Goal: Obtain resource: Download file/media

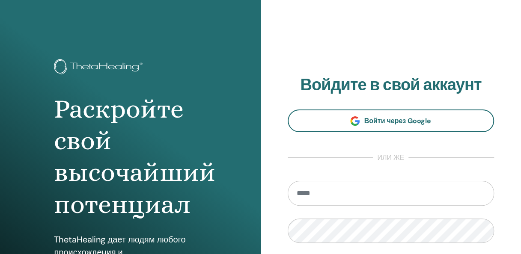
type input "**********"
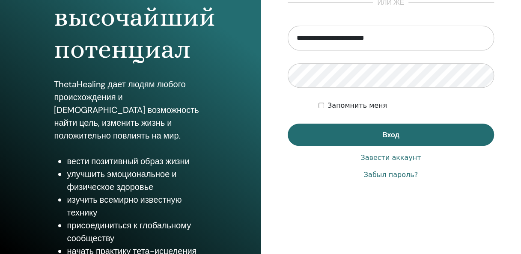
scroll to position [159, 0]
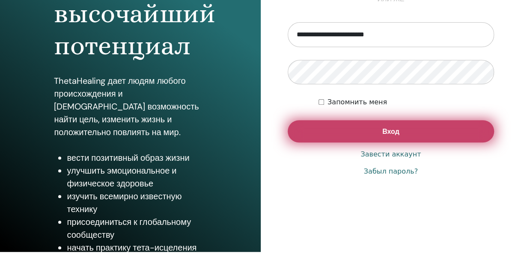
click at [348, 127] on button "Вход" at bounding box center [391, 131] width 207 height 22
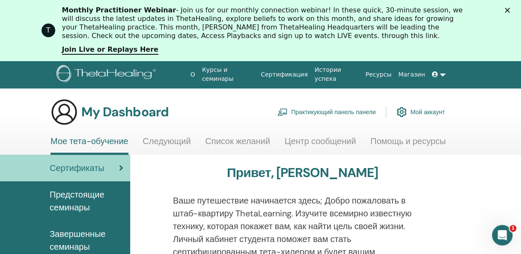
click at [86, 169] on span "Сертификаты" at bounding box center [77, 168] width 55 height 13
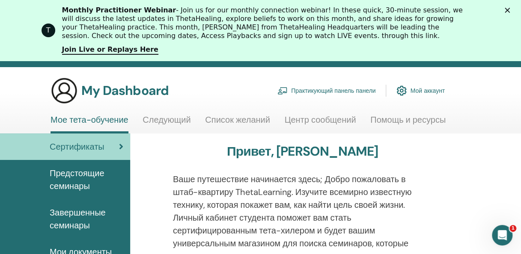
scroll to position [16, 0]
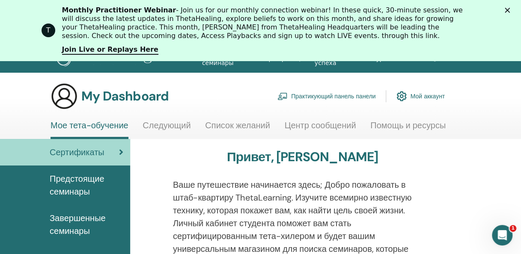
click at [70, 181] on span "Предстоящие семинары" at bounding box center [87, 185] width 74 height 26
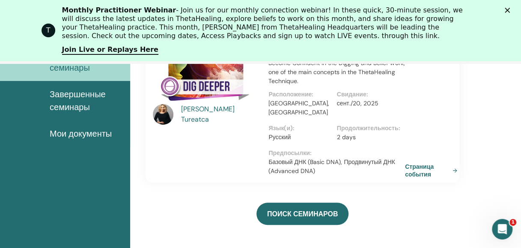
scroll to position [167, 0]
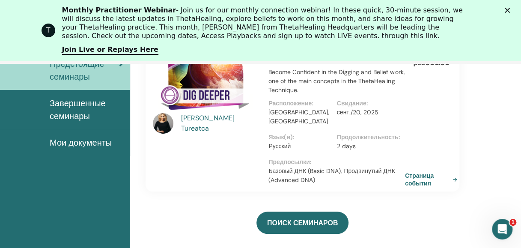
click at [64, 137] on span "Мои документы" at bounding box center [81, 142] width 62 height 13
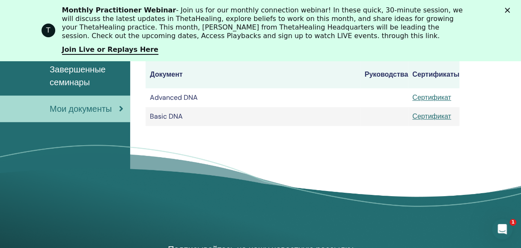
scroll to position [195, 0]
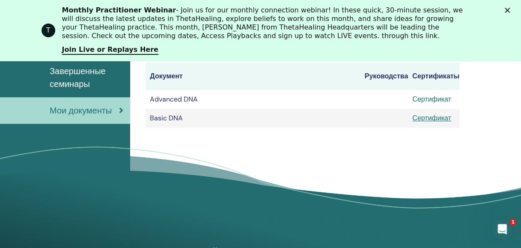
click at [421, 101] on link "Сертификат" at bounding box center [431, 99] width 39 height 9
click at [72, 82] on span "Завершенные семинары" at bounding box center [87, 78] width 74 height 26
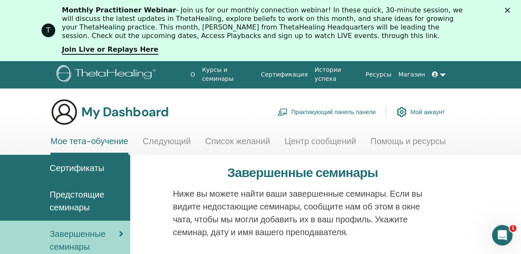
click at [67, 169] on span "Сертификаты" at bounding box center [77, 168] width 55 height 13
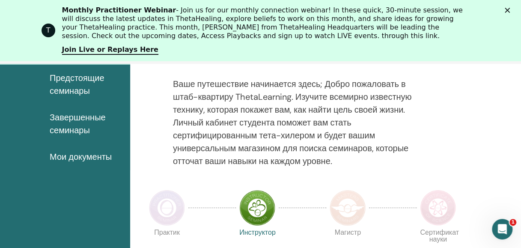
scroll to position [163, 0]
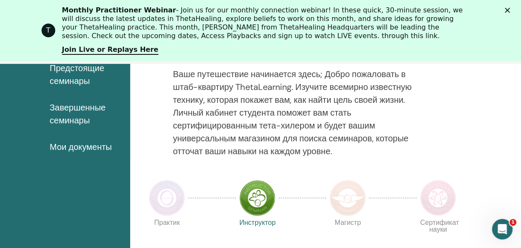
click at [63, 148] on span "Мои документы" at bounding box center [81, 146] width 62 height 13
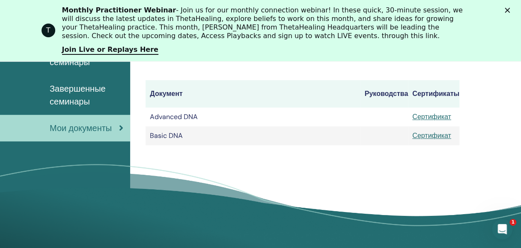
scroll to position [181, 0]
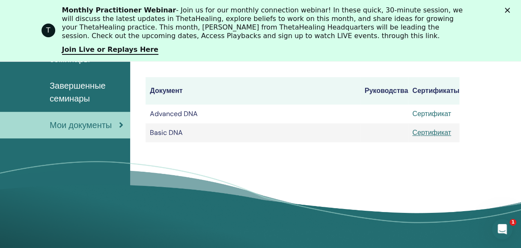
click at [418, 113] on link "Сертификат" at bounding box center [431, 113] width 39 height 9
